Goal: Navigation & Orientation: Understand site structure

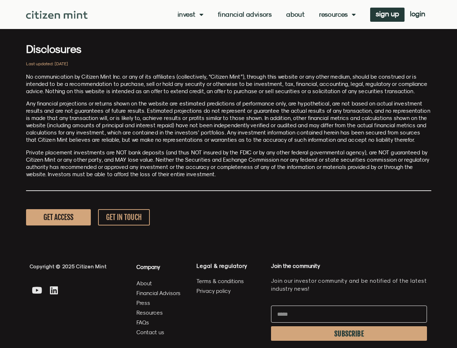
click at [229, 174] on p "Private placement investments are NOT bank deposits (and thus NOT insured by th…" at bounding box center [229, 163] width 406 height 29
click at [190, 14] on link "Invest" at bounding box center [191, 14] width 26 height 7
click at [337, 14] on link "Resources" at bounding box center [337, 14] width 37 height 7
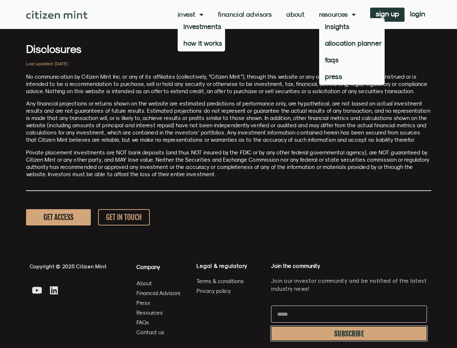
click at [349, 333] on span "SUBSCRIBE" at bounding box center [350, 334] width 30 height 6
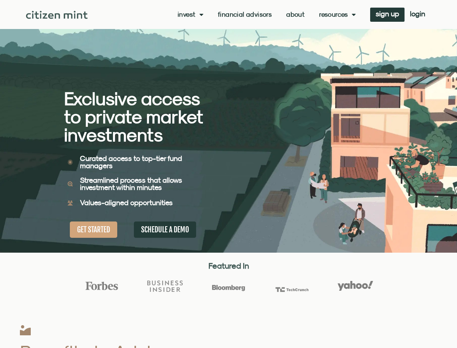
click at [229, 174] on div "Exclusive access to private market investments Exclusive access to private mark…" at bounding box center [146, 126] width 165 height 252
click at [190, 14] on link "Invest" at bounding box center [191, 14] width 26 height 7
click at [337, 14] on link "Resources" at bounding box center [337, 14] width 37 height 7
